Goal: Navigation & Orientation: Find specific page/section

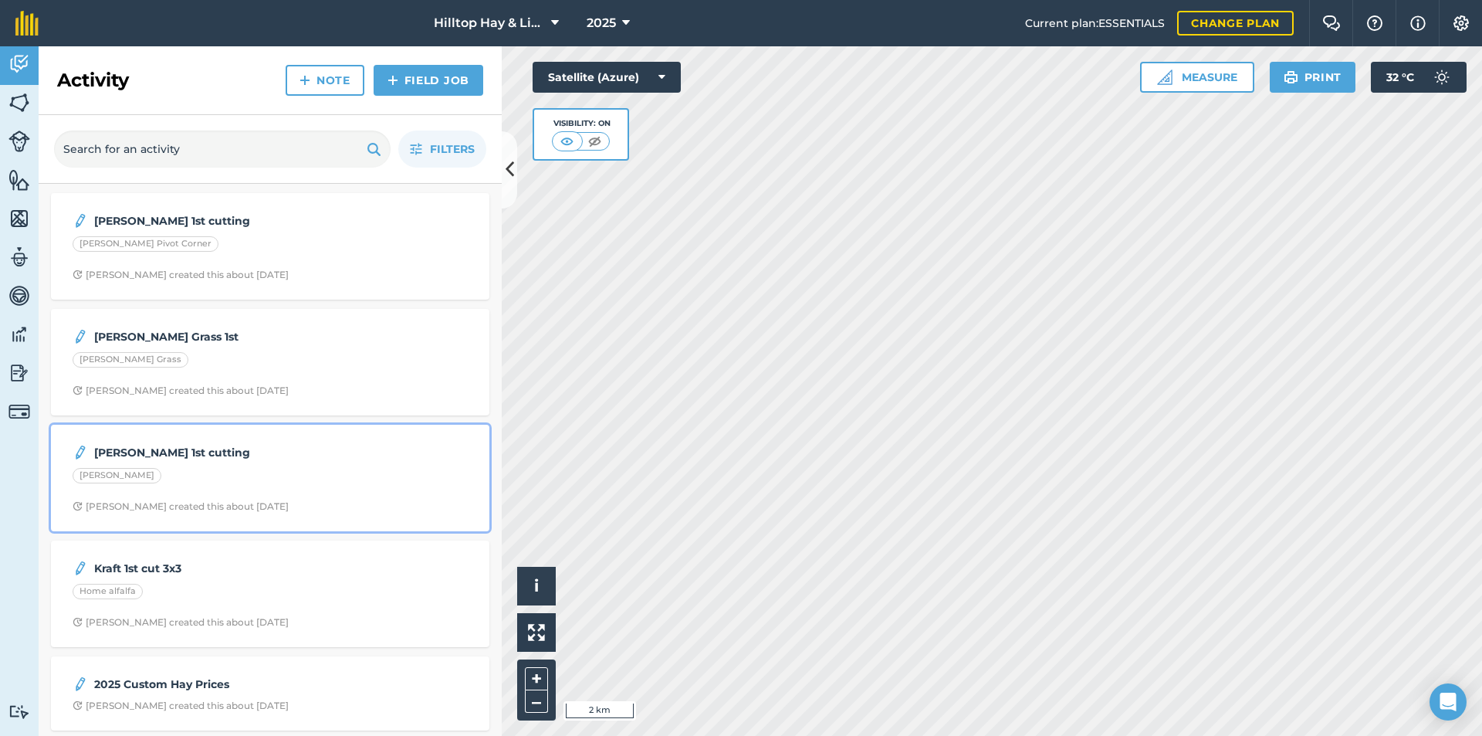
click at [233, 454] on strong "[PERSON_NAME] 1st cutting" at bounding box center [216, 452] width 245 height 17
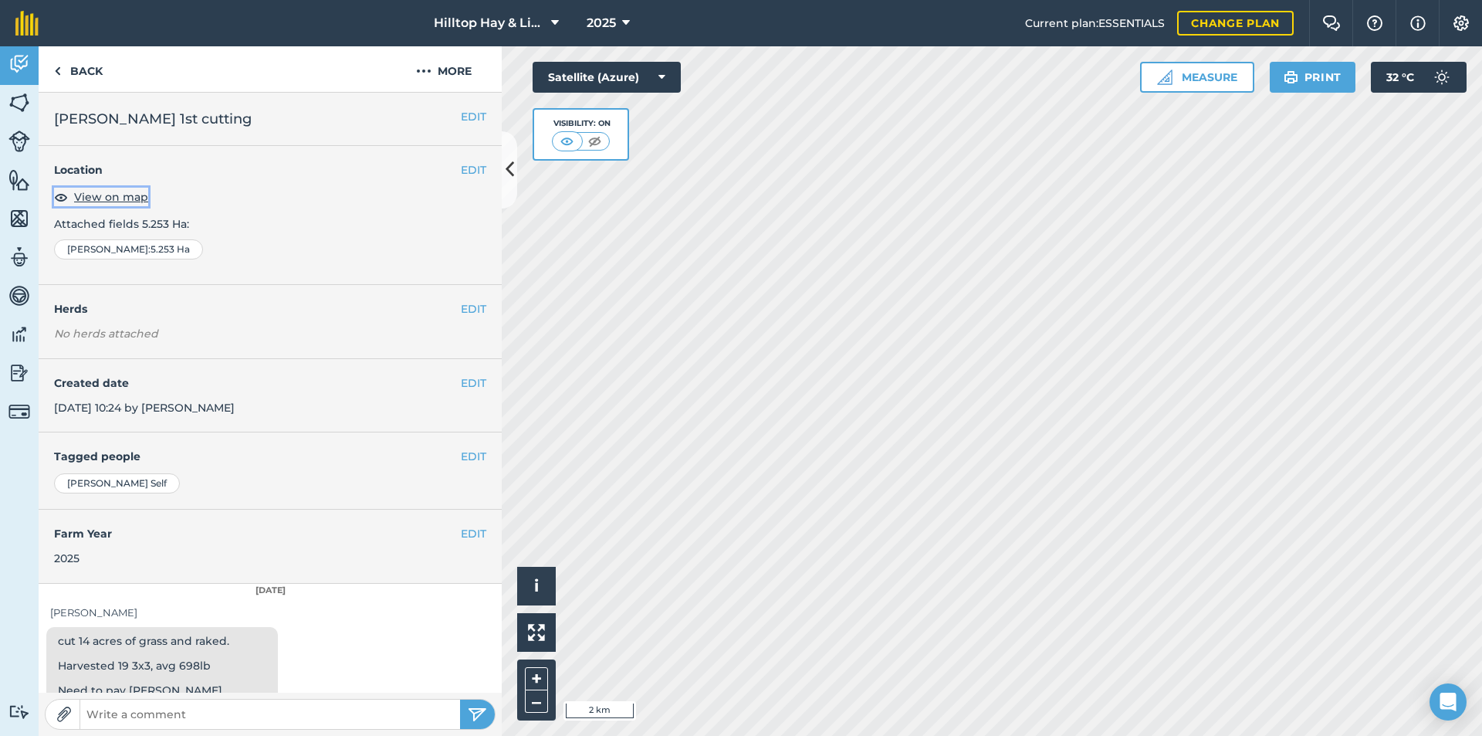
click at [120, 200] on span "View on map" at bounding box center [111, 196] width 74 height 17
click at [97, 74] on link "Back" at bounding box center [79, 69] width 80 height 46
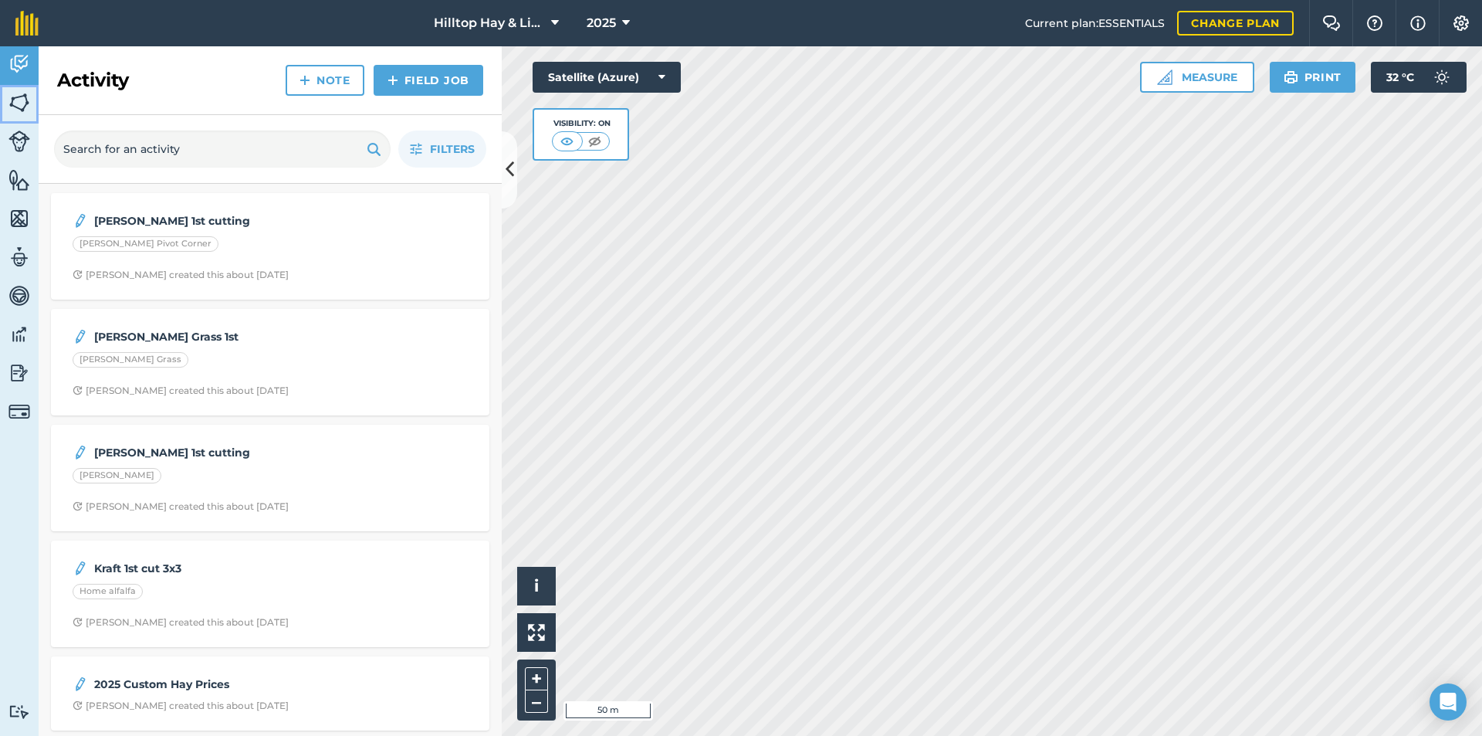
click at [9, 105] on img at bounding box center [19, 102] width 22 height 23
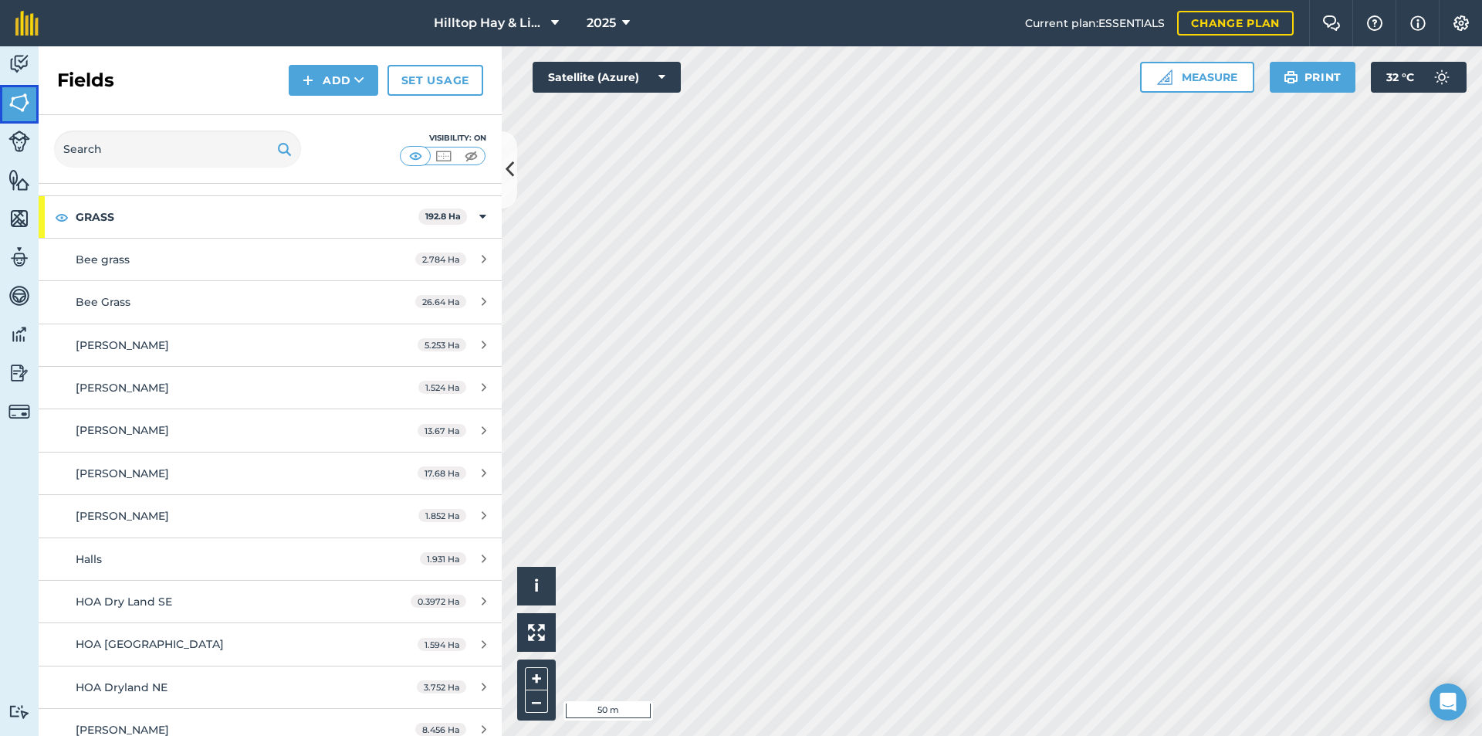
scroll to position [296, 0]
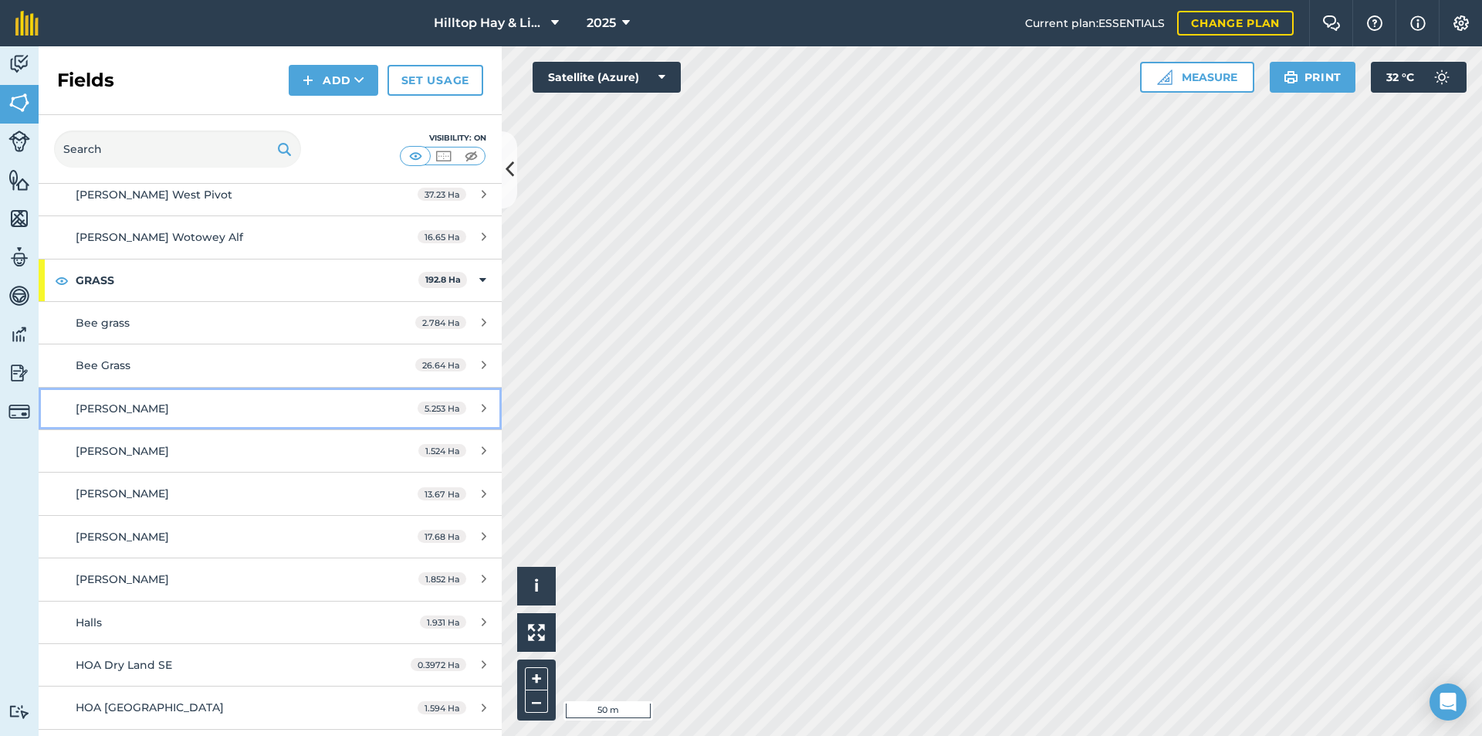
click at [153, 422] on link "[PERSON_NAME] 5.253 Ha" at bounding box center [270, 409] width 463 height 42
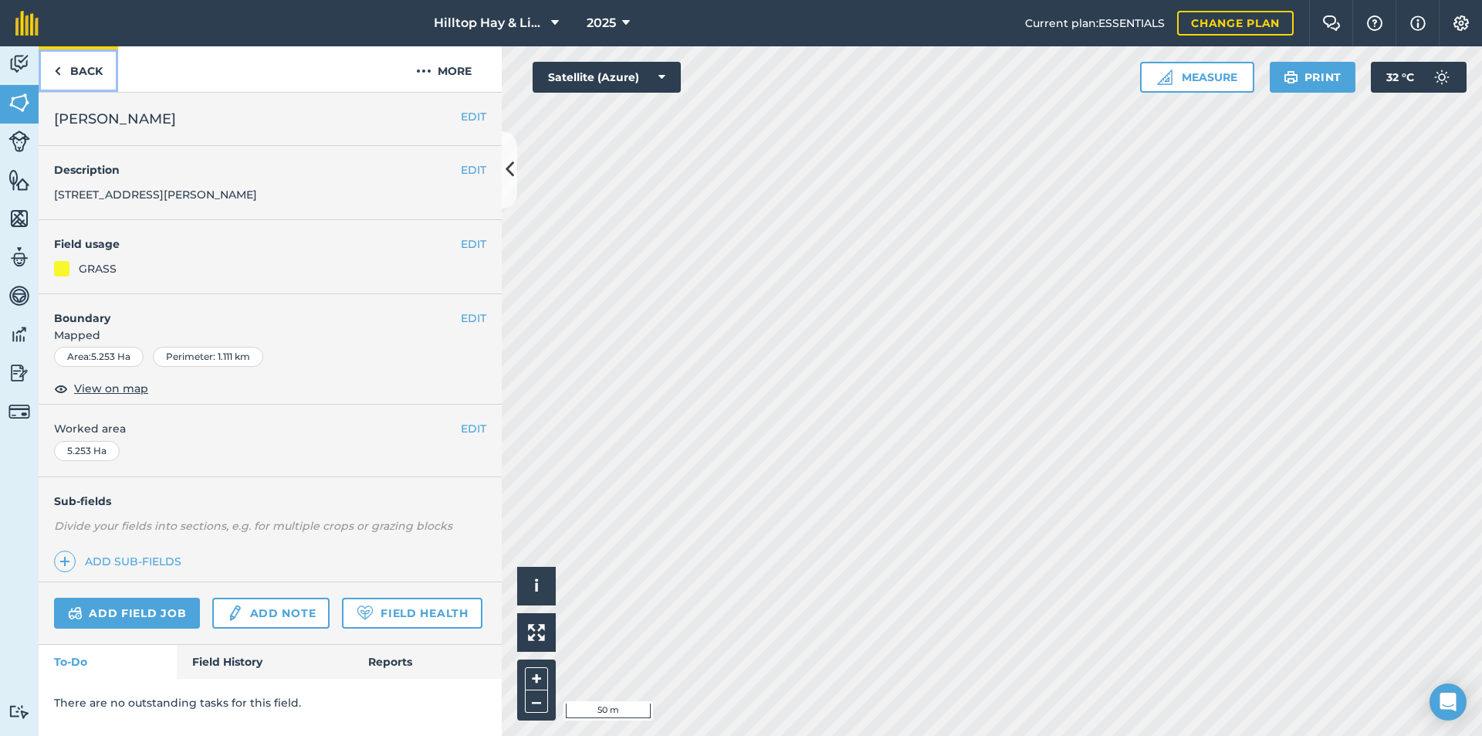
click at [85, 73] on link "Back" at bounding box center [79, 69] width 80 height 46
